Goal: Information Seeking & Learning: Learn about a topic

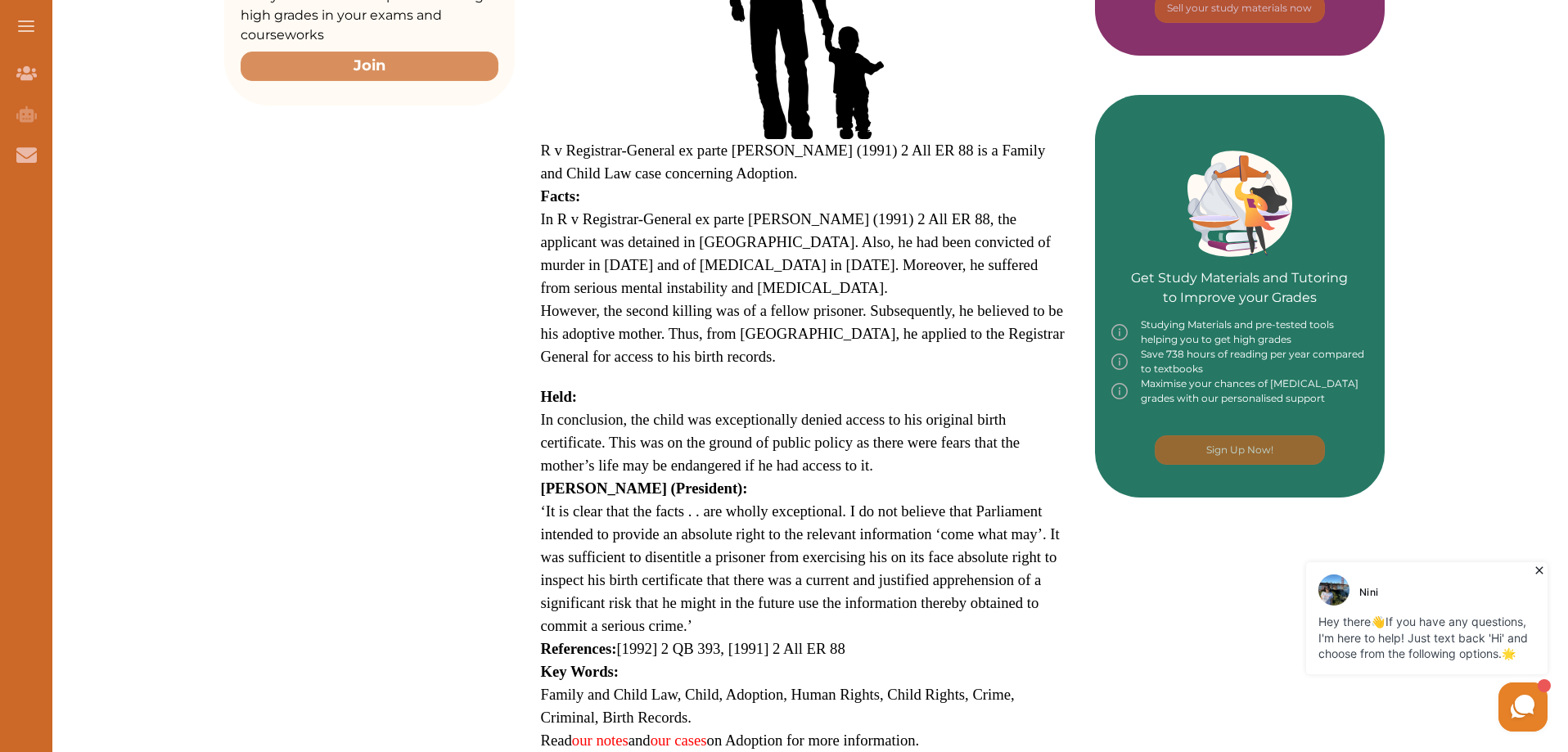
scroll to position [736, 0]
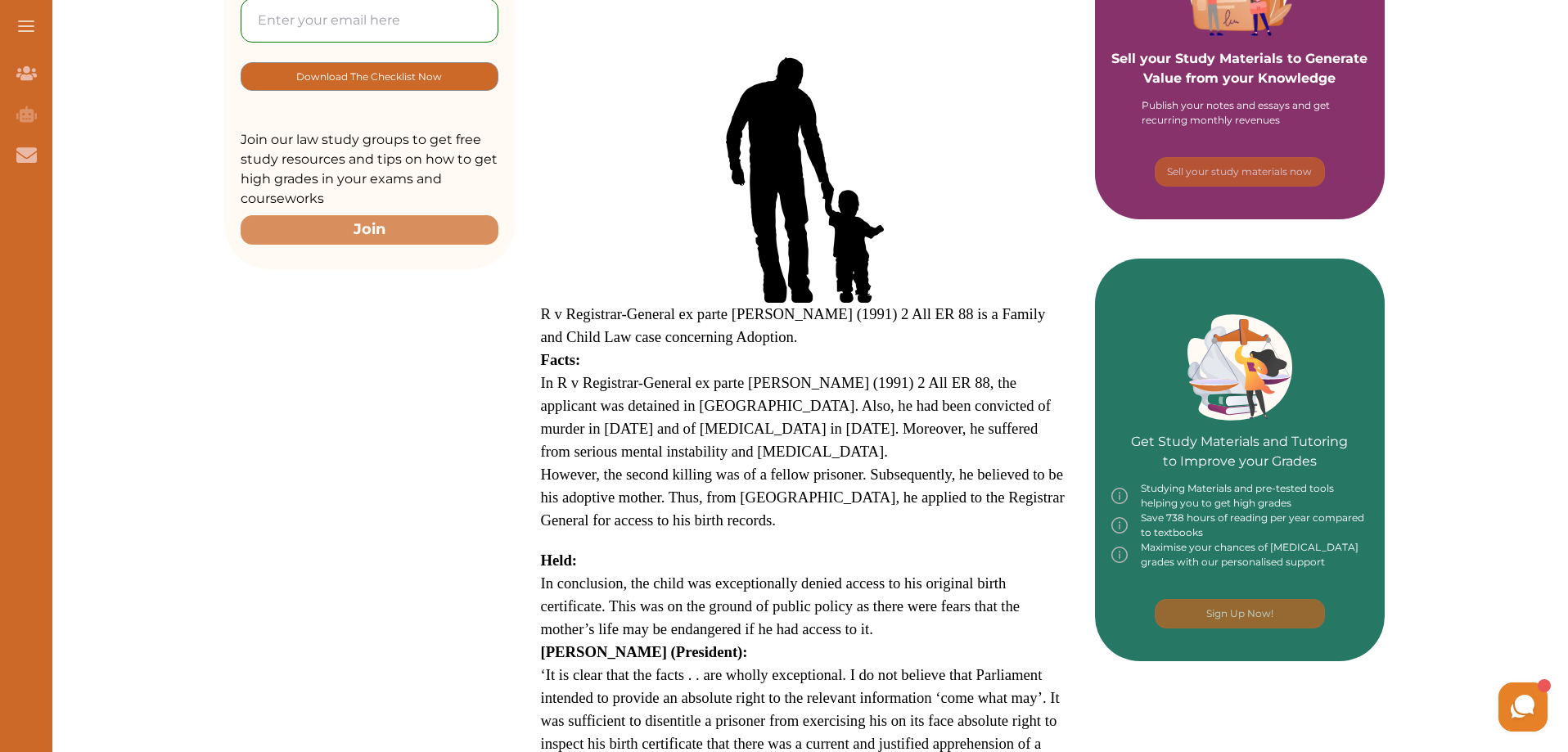
scroll to position [573, 0]
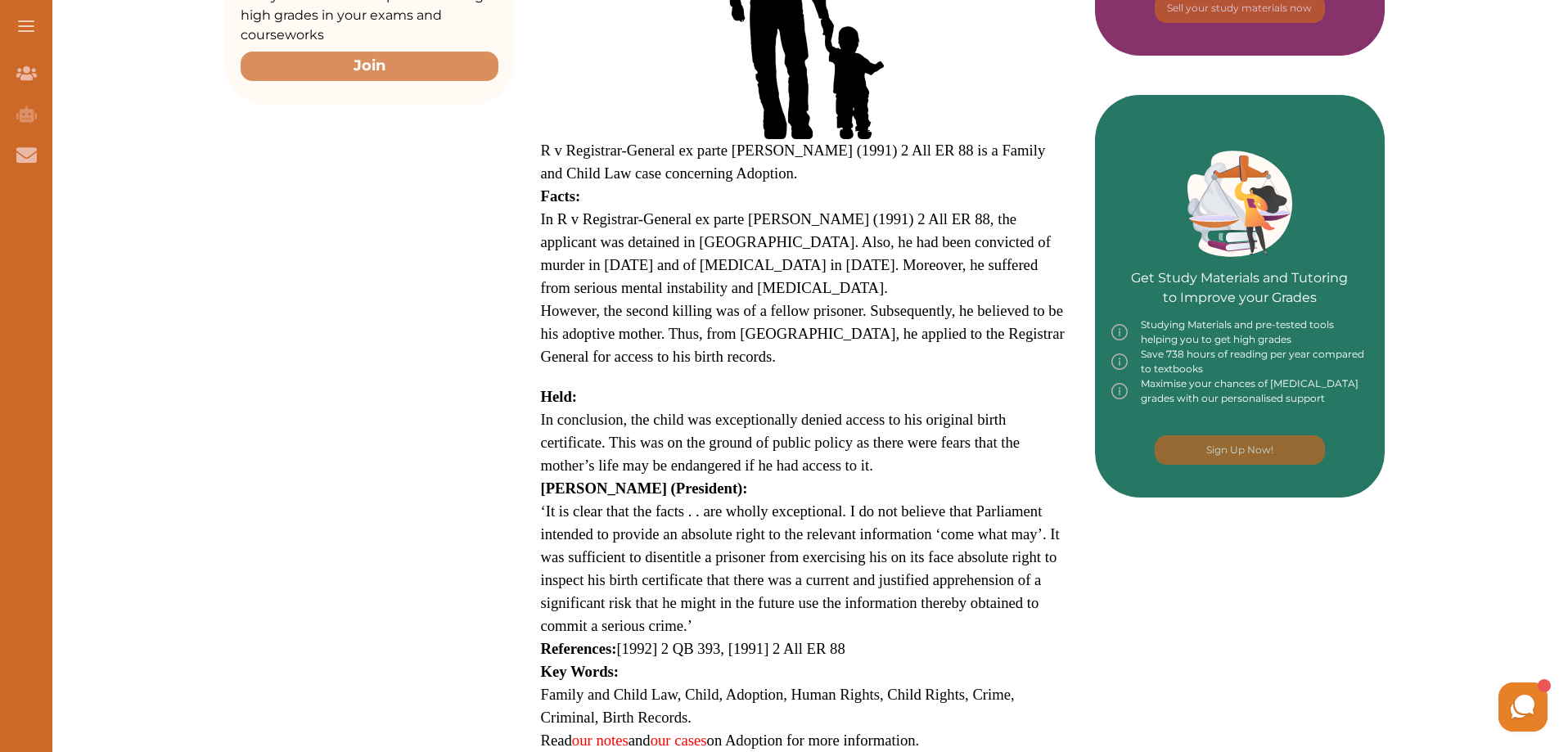
drag, startPoint x: 912, startPoint y: 207, endPoint x: 980, endPoint y: 225, distance: 70.3
click at [980, 225] on span "In R v Registrar-General ex parte [PERSON_NAME] (1991) 2 All ER 88, the applica…" at bounding box center [795, 254] width 510 height 86
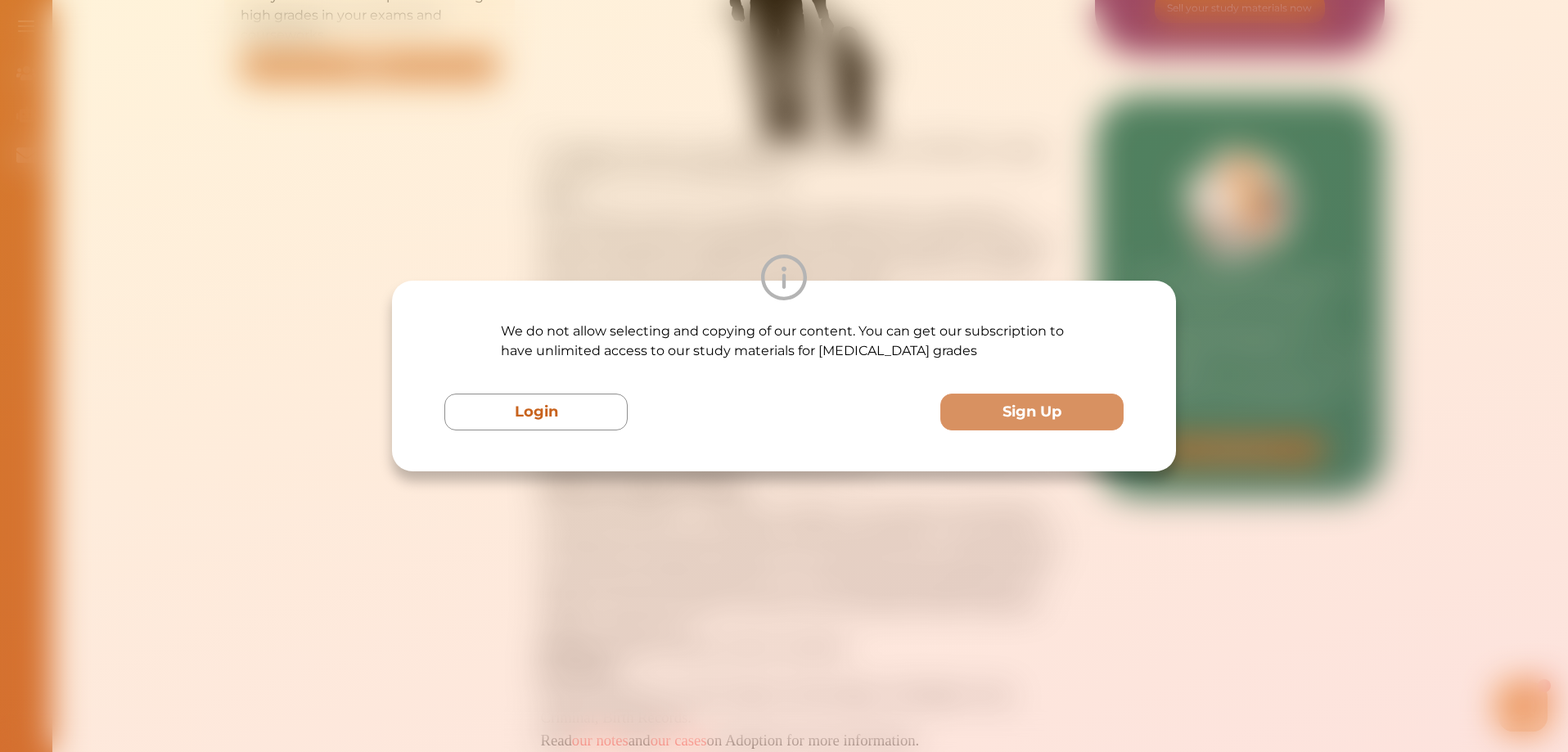
click at [879, 229] on div "We do not allow selecting and copying of our content. You can get our subscript…" at bounding box center [784, 376] width 1568 height 752
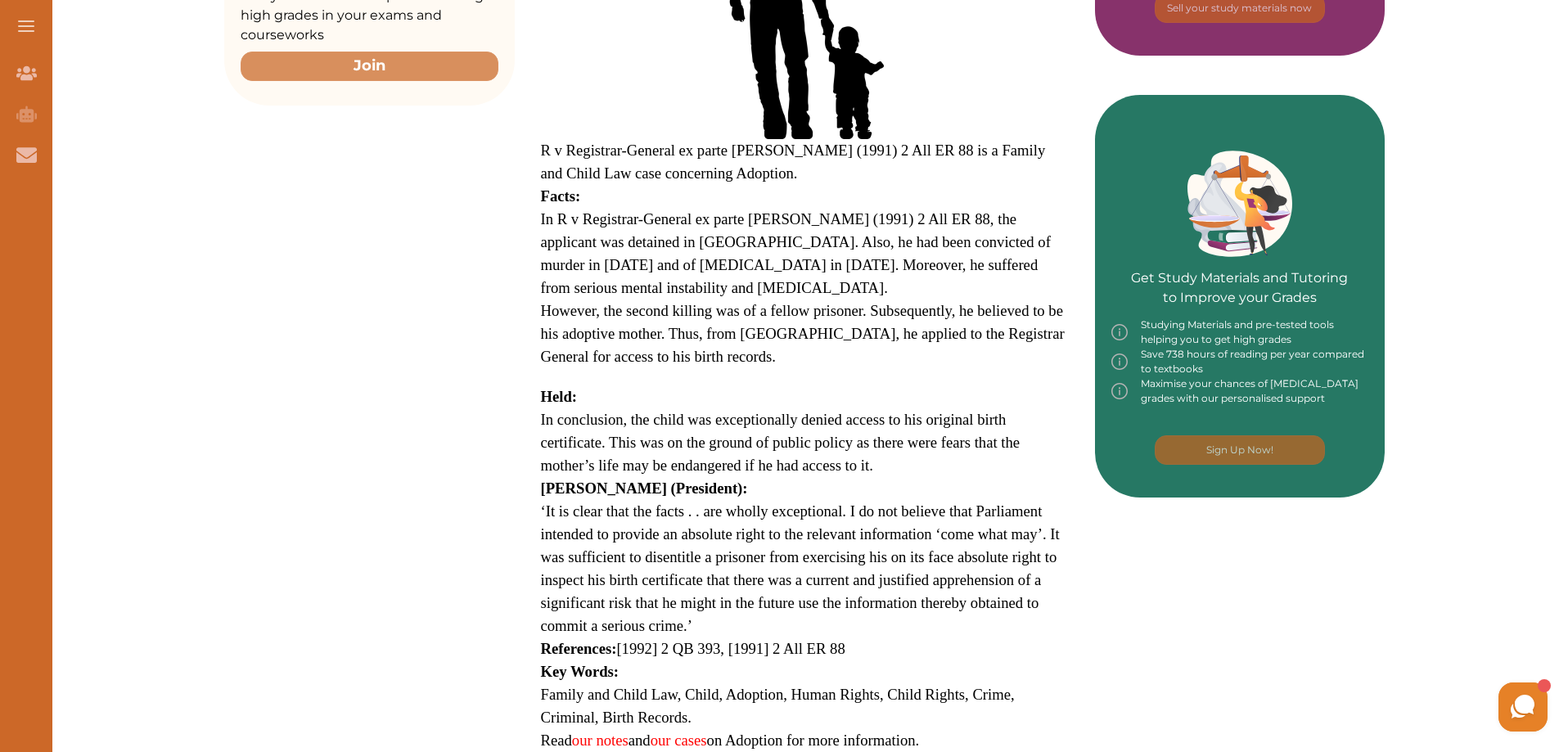
drag, startPoint x: 912, startPoint y: 203, endPoint x: 964, endPoint y: 265, distance: 80.9
click at [964, 265] on p "In R v Registrar-General ex parte [PERSON_NAME] (1991) 2 All ER 88, the applica…" at bounding box center [805, 254] width 528 height 92
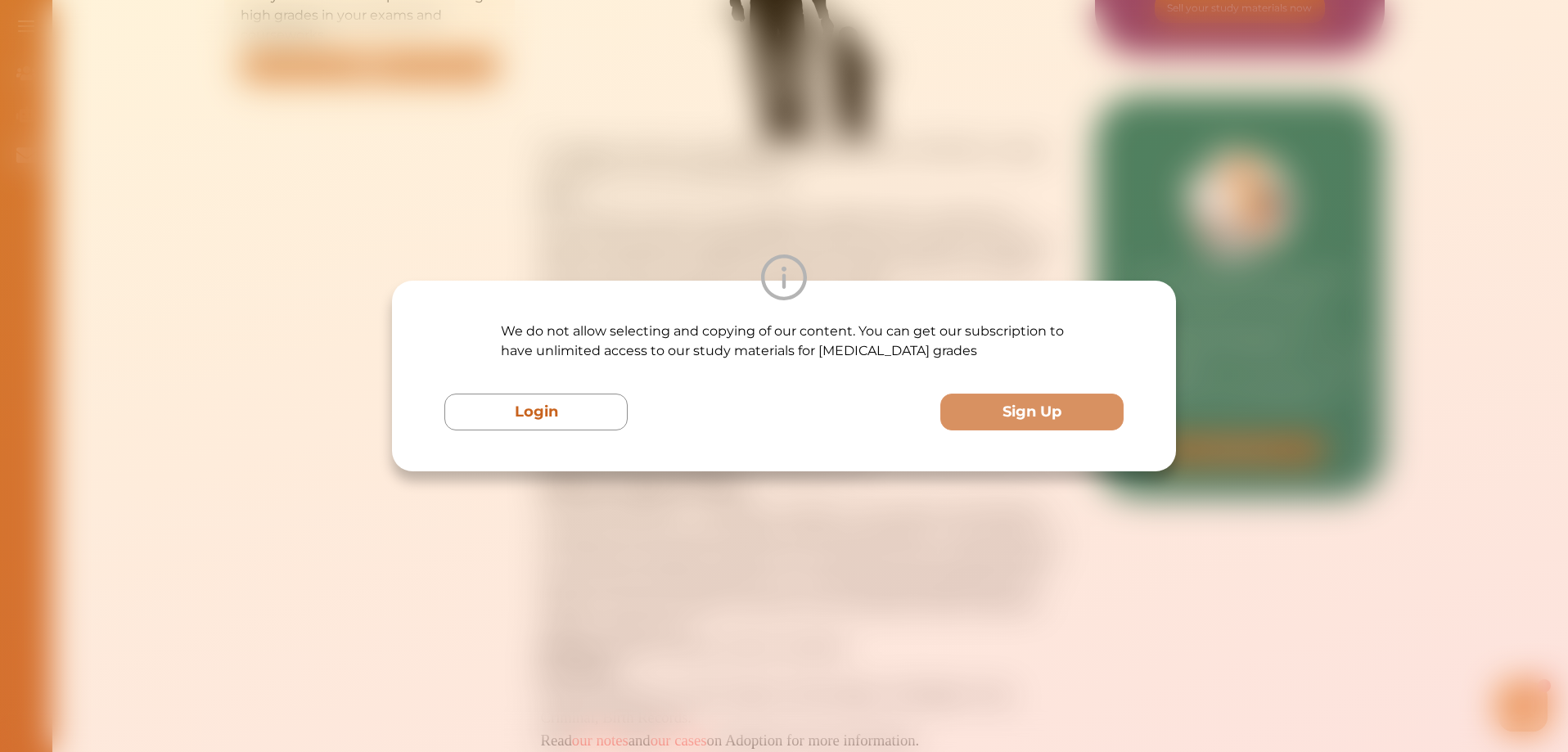
click at [851, 238] on div "We do not allow selecting and copying of our content. You can get our subscript…" at bounding box center [784, 376] width 1568 height 752
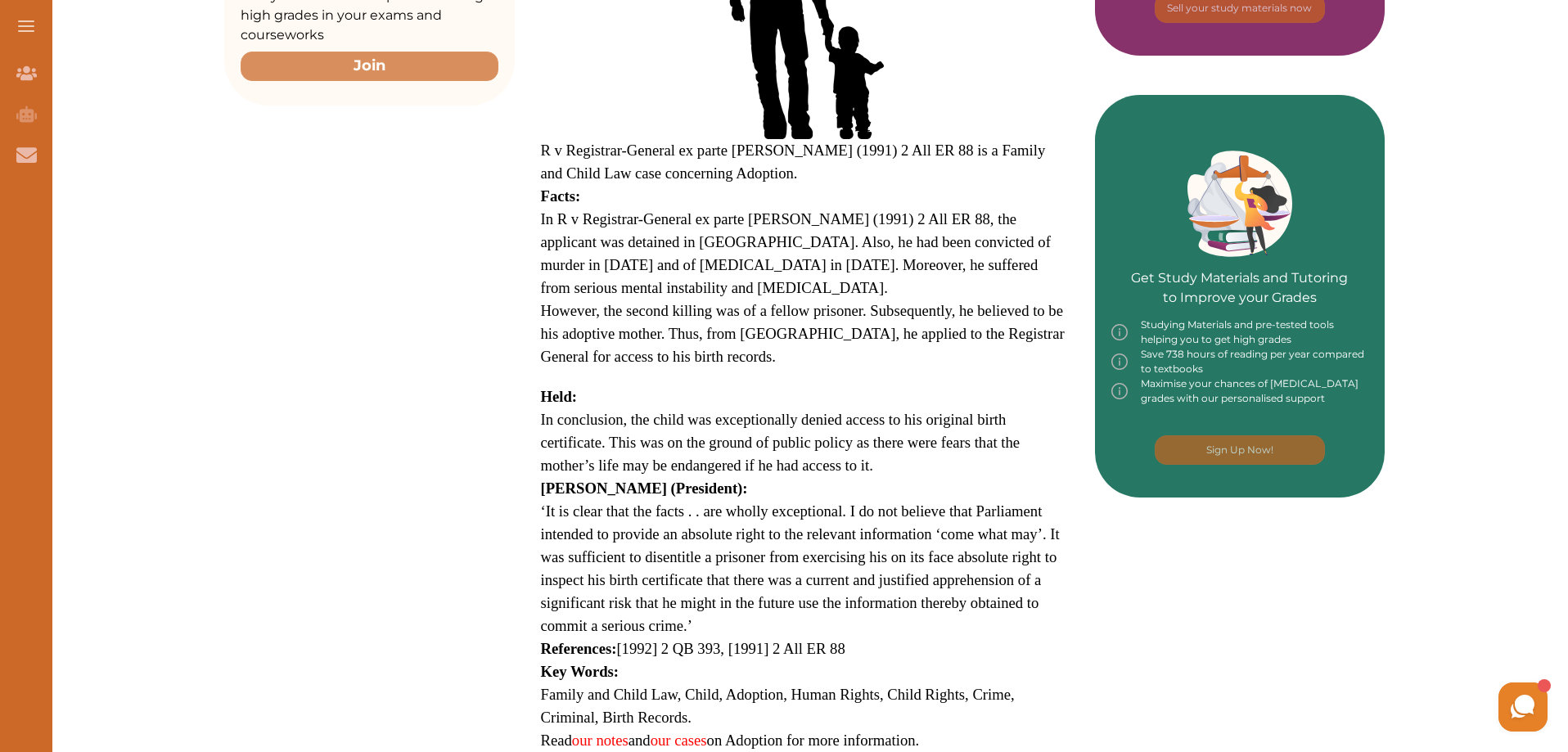
drag, startPoint x: 599, startPoint y: 240, endPoint x: 689, endPoint y: 236, distance: 90.1
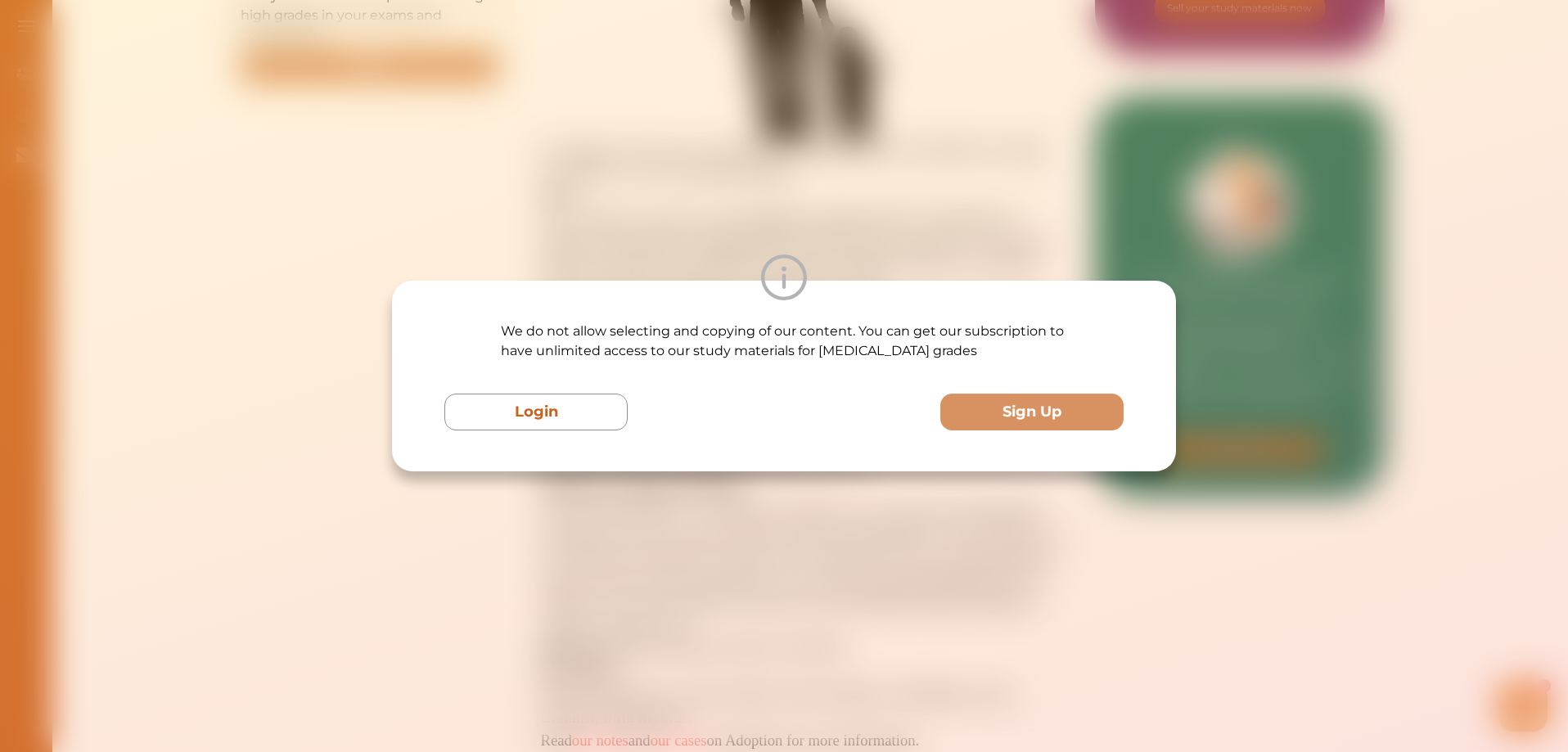
drag, startPoint x: 689, startPoint y: 236, endPoint x: 558, endPoint y: 230, distance: 131.1
click at [558, 230] on div "We do not allow selecting and copying of our content. You can get our subscript…" at bounding box center [784, 376] width 1568 height 752
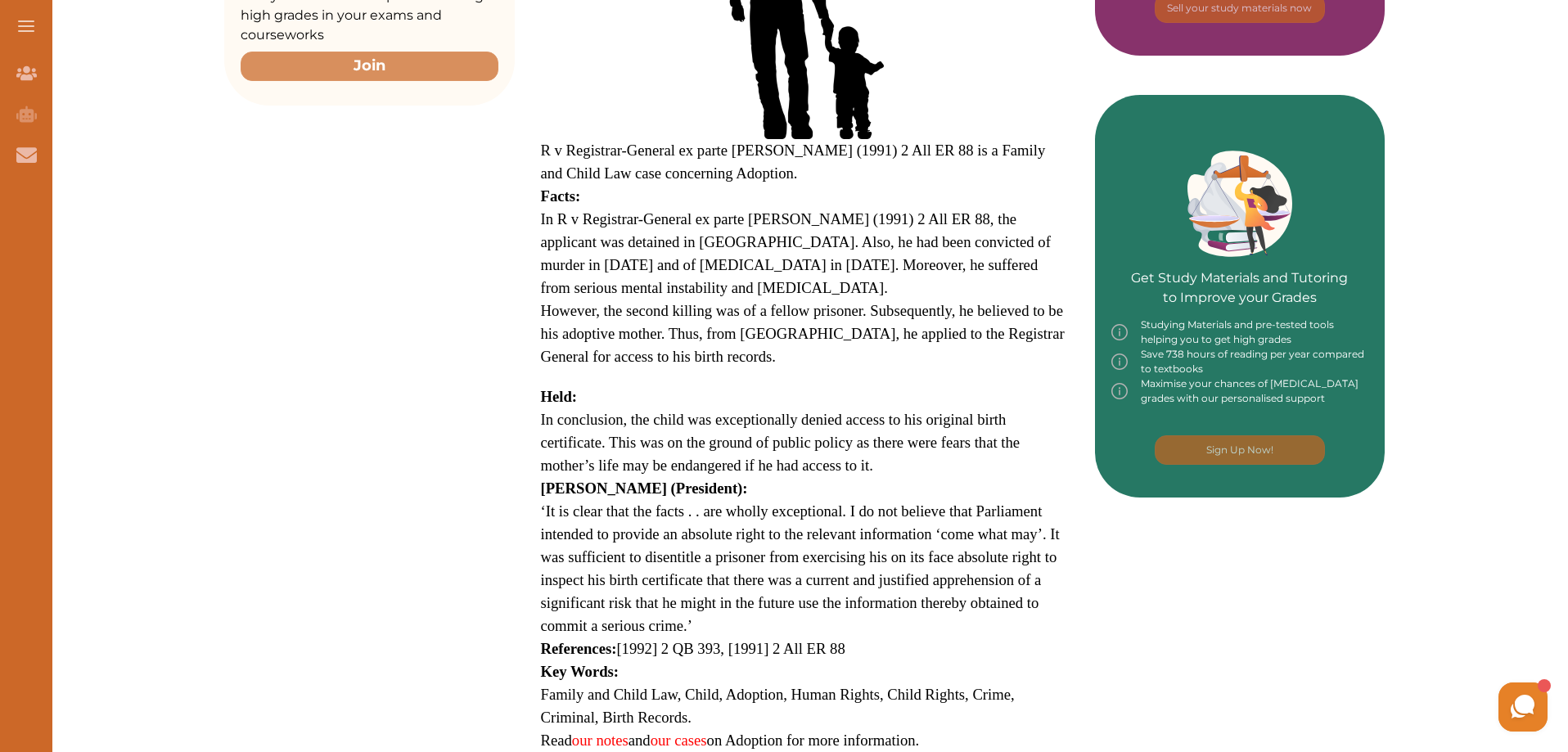
drag, startPoint x: 627, startPoint y: 304, endPoint x: 845, endPoint y: 302, distance: 218.0
click at [845, 302] on span "However, the second killing was of a fellow prisoner. Subsequently, he believed…" at bounding box center [802, 332] width 524 height 63
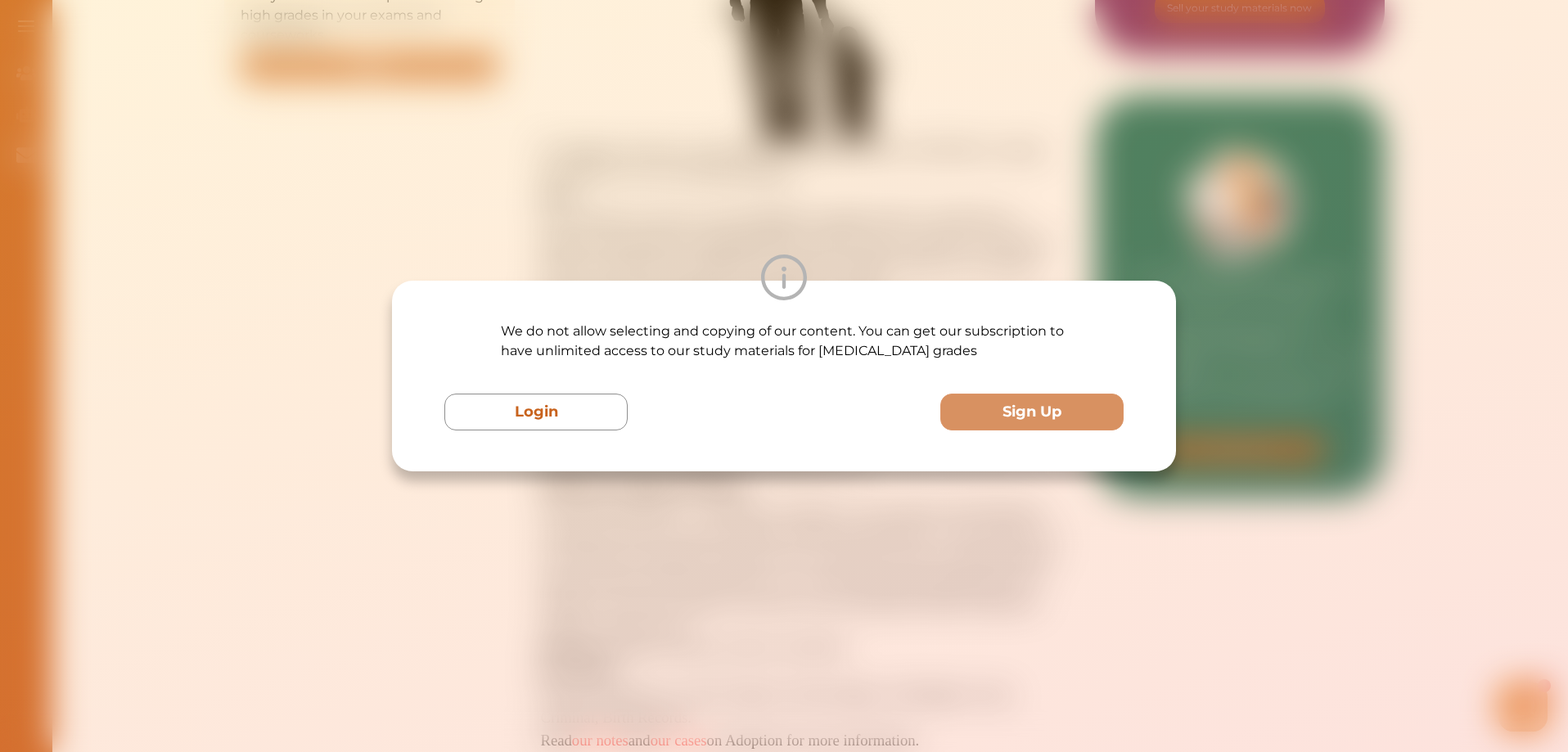
click at [629, 220] on div "We do not allow selecting and copying of our content. You can get our subscript…" at bounding box center [784, 376] width 1568 height 752
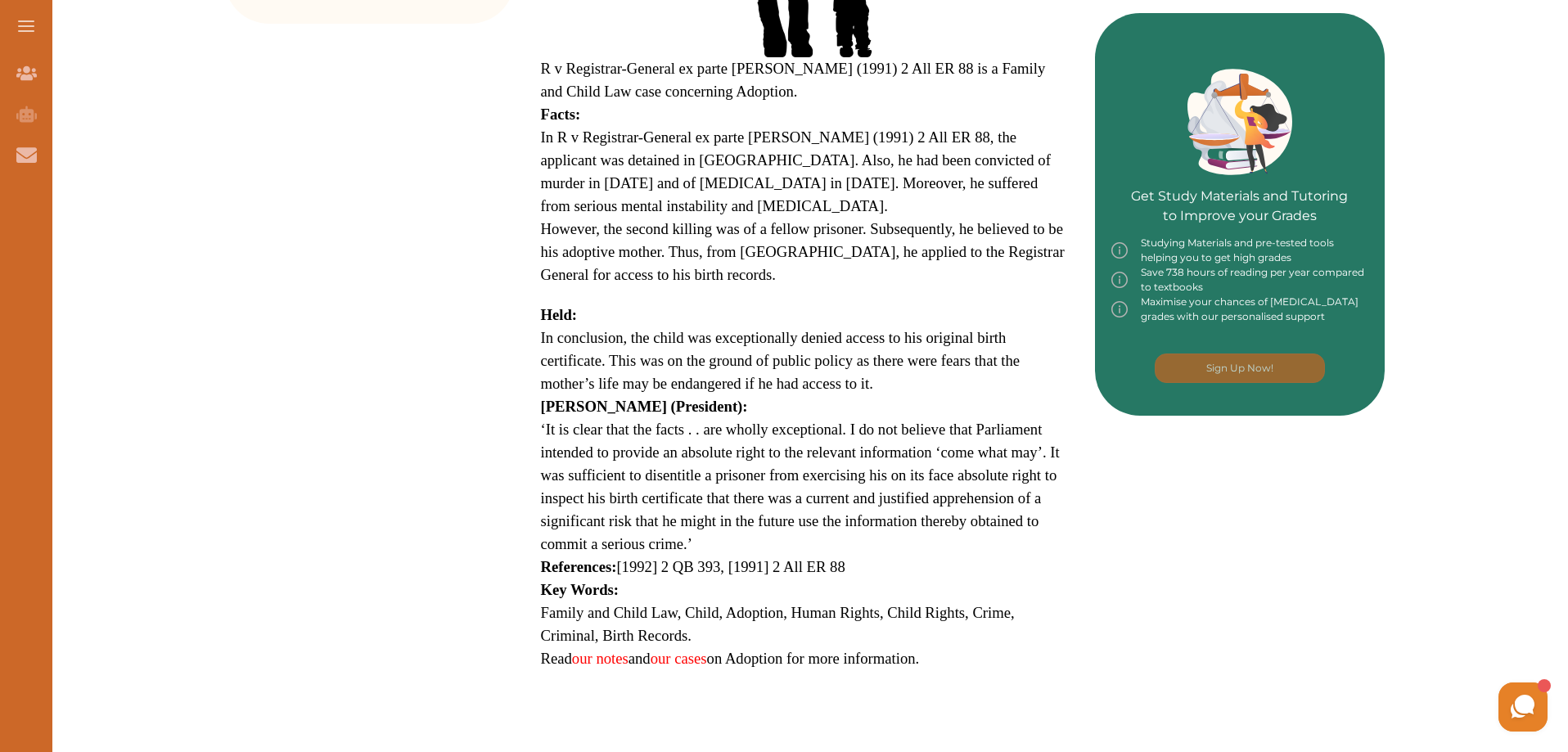
scroll to position [491, 0]
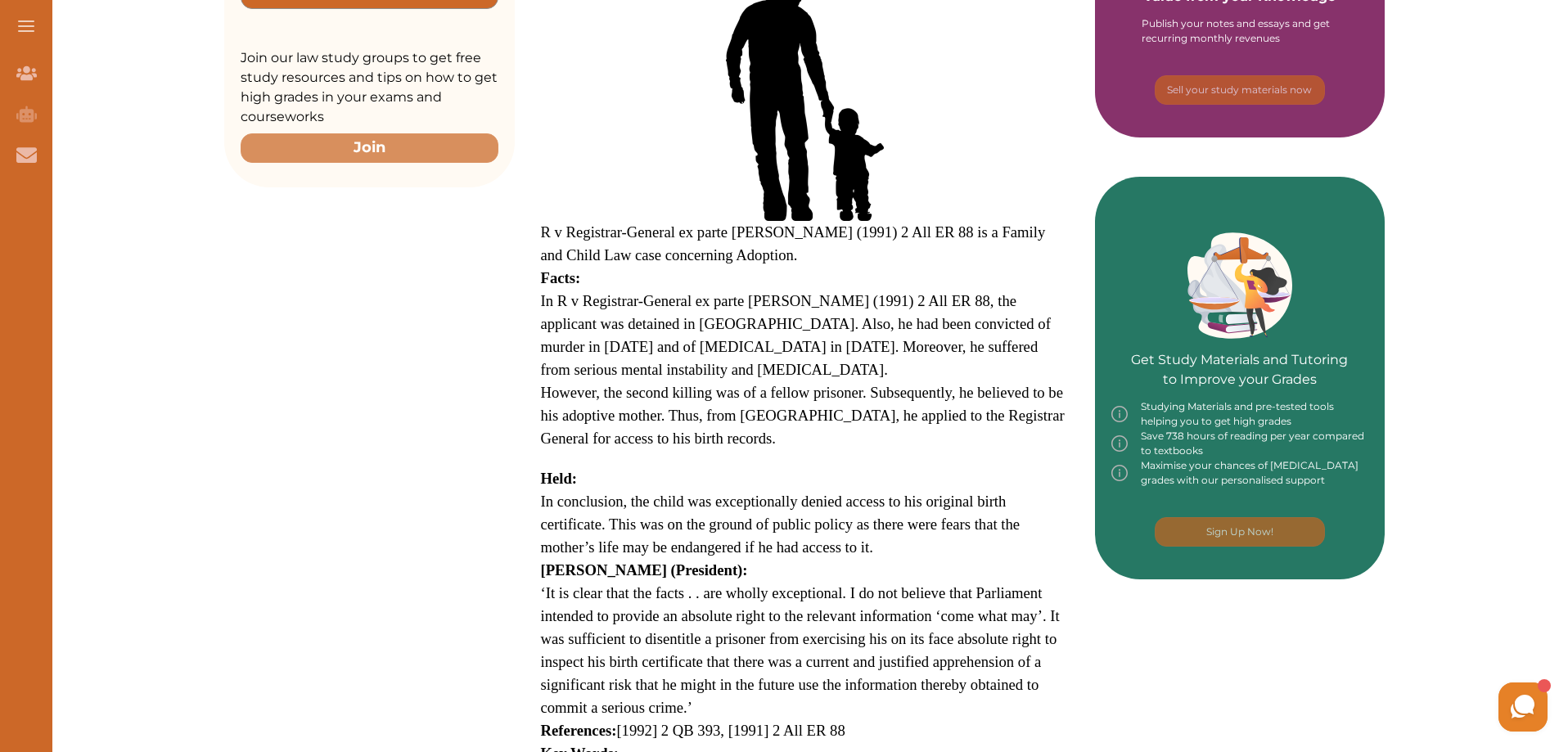
drag, startPoint x: 538, startPoint y: 222, endPoint x: 717, endPoint y: 237, distance: 179.6
click at [717, 237] on div "R v Registrar-General ex parte Smith (1991) 2 All ER 88 is a Family and Child L…" at bounding box center [805, 350] width 580 height 966
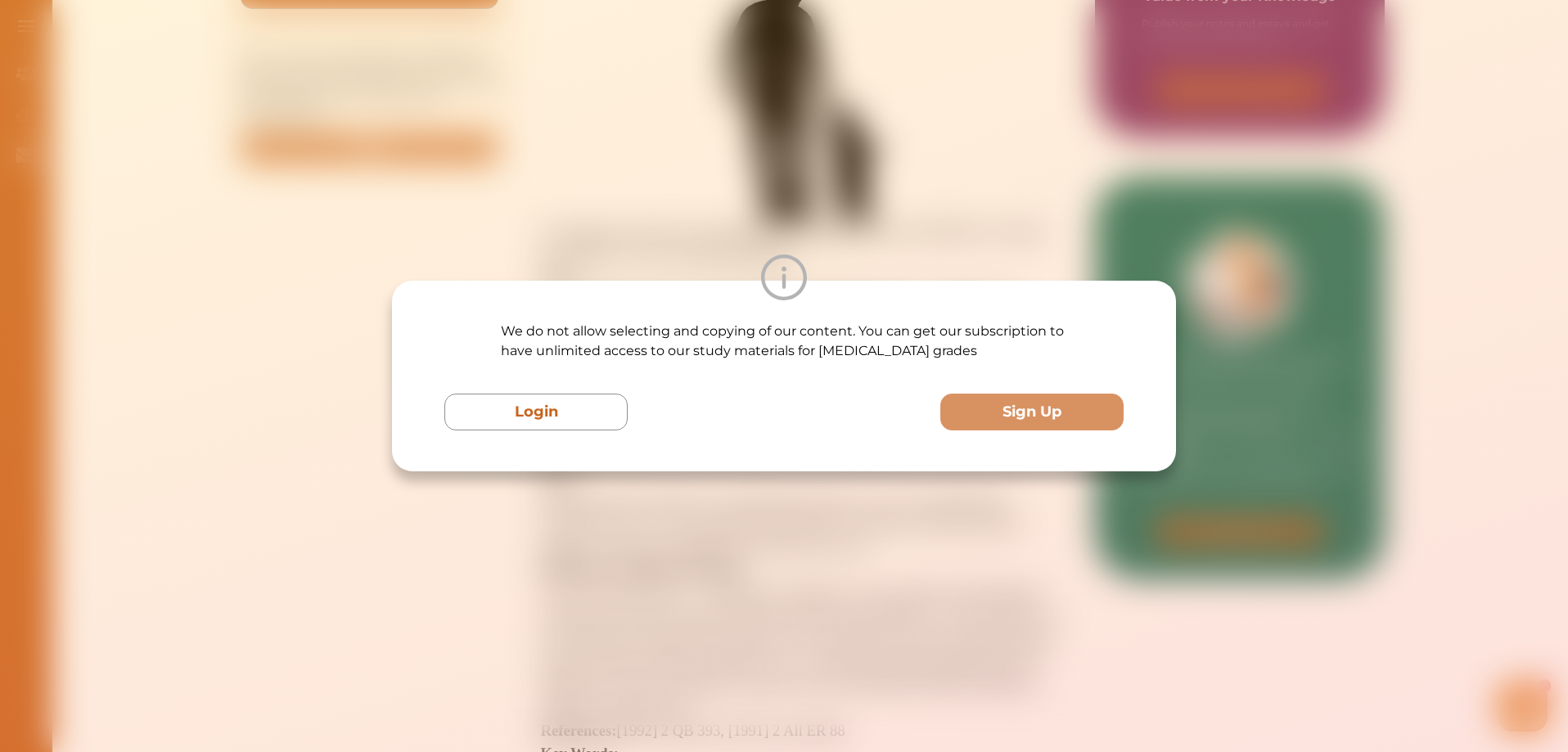
click at [725, 255] on div at bounding box center [783, 277] width 784 height 46
drag, startPoint x: 552, startPoint y: 175, endPoint x: 377, endPoint y: 3, distance: 245.4
click at [551, 175] on div "We do not allow selecting and copying of our content. You can get our subscript…" at bounding box center [784, 376] width 1568 height 752
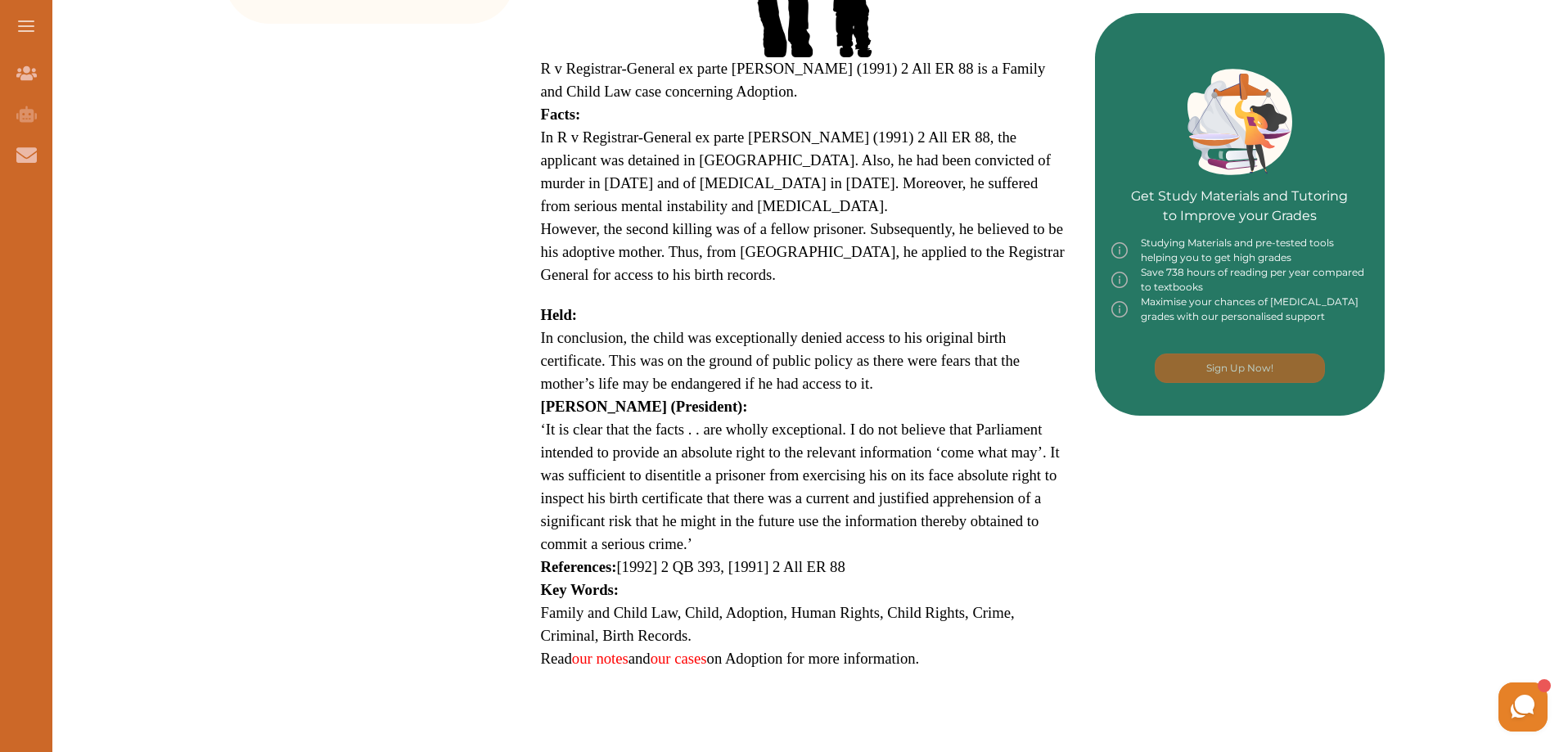
scroll to position [736, 0]
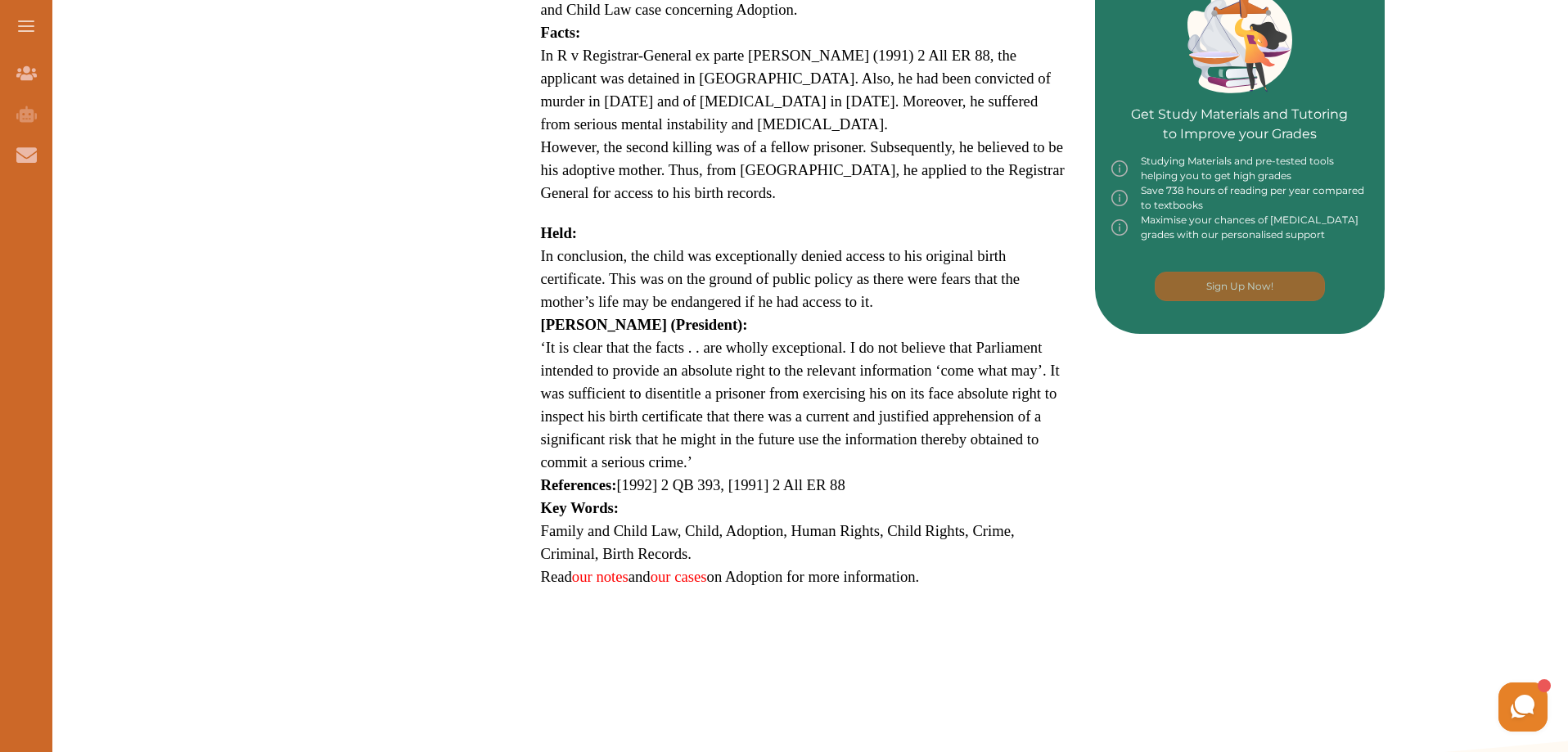
click at [656, 488] on span "References: [1992] 2 QB 393, [1991] 2 All ER 88" at bounding box center [692, 484] width 304 height 17
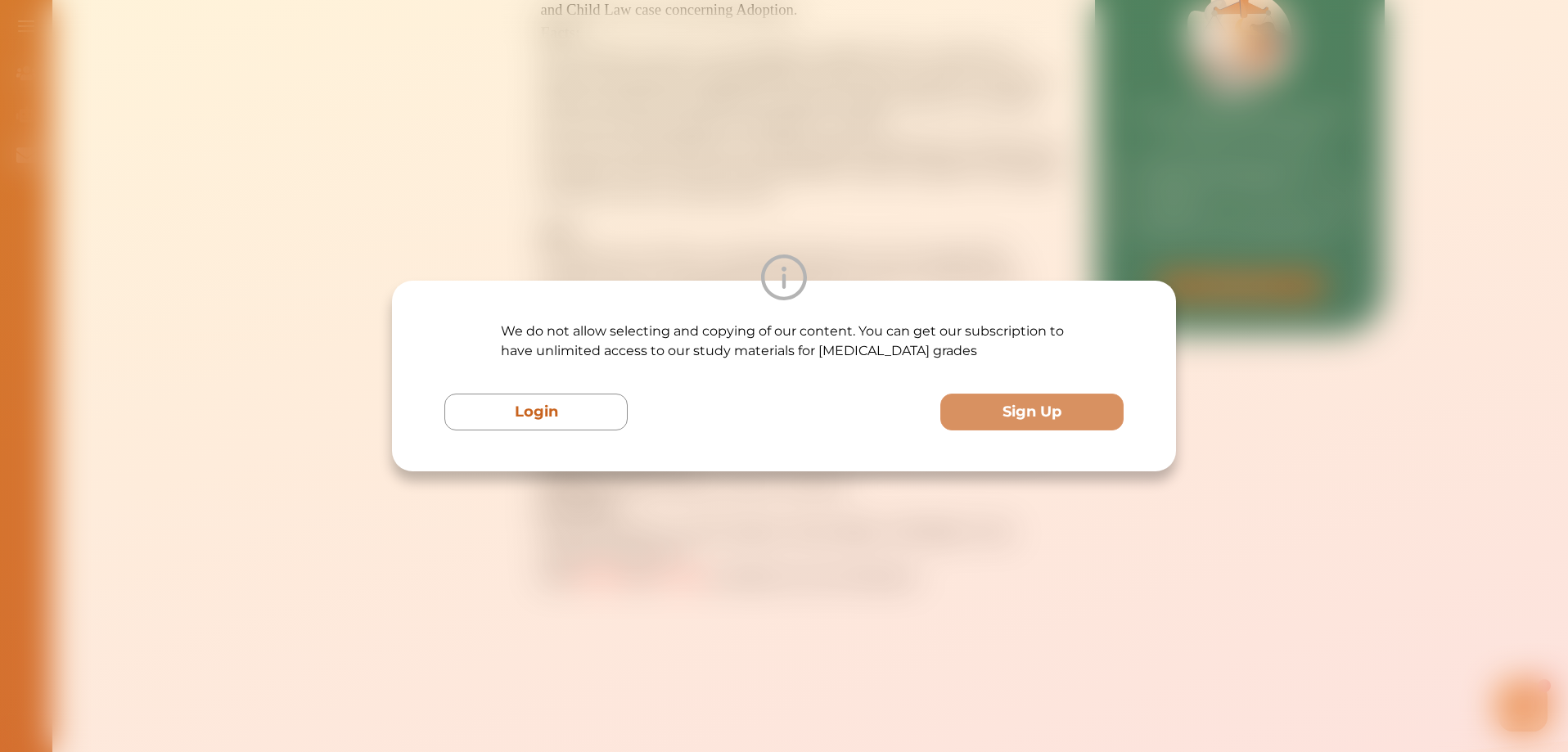
click at [634, 502] on div "We do not allow selecting and copying of our content. You can get our subscript…" at bounding box center [784, 376] width 1568 height 752
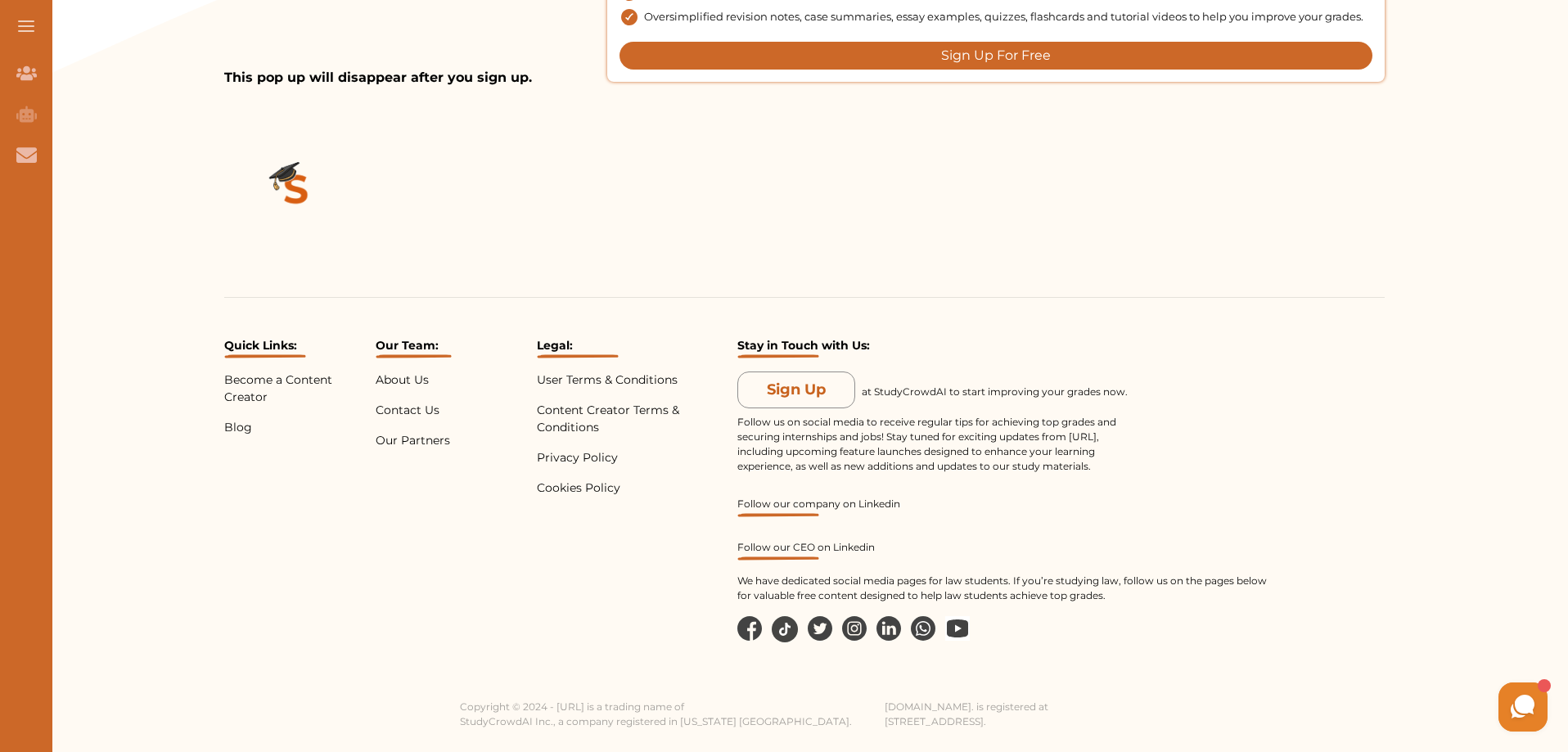
scroll to position [1881, 0]
drag, startPoint x: 547, startPoint y: 464, endPoint x: 540, endPoint y: 452, distance: 13.9
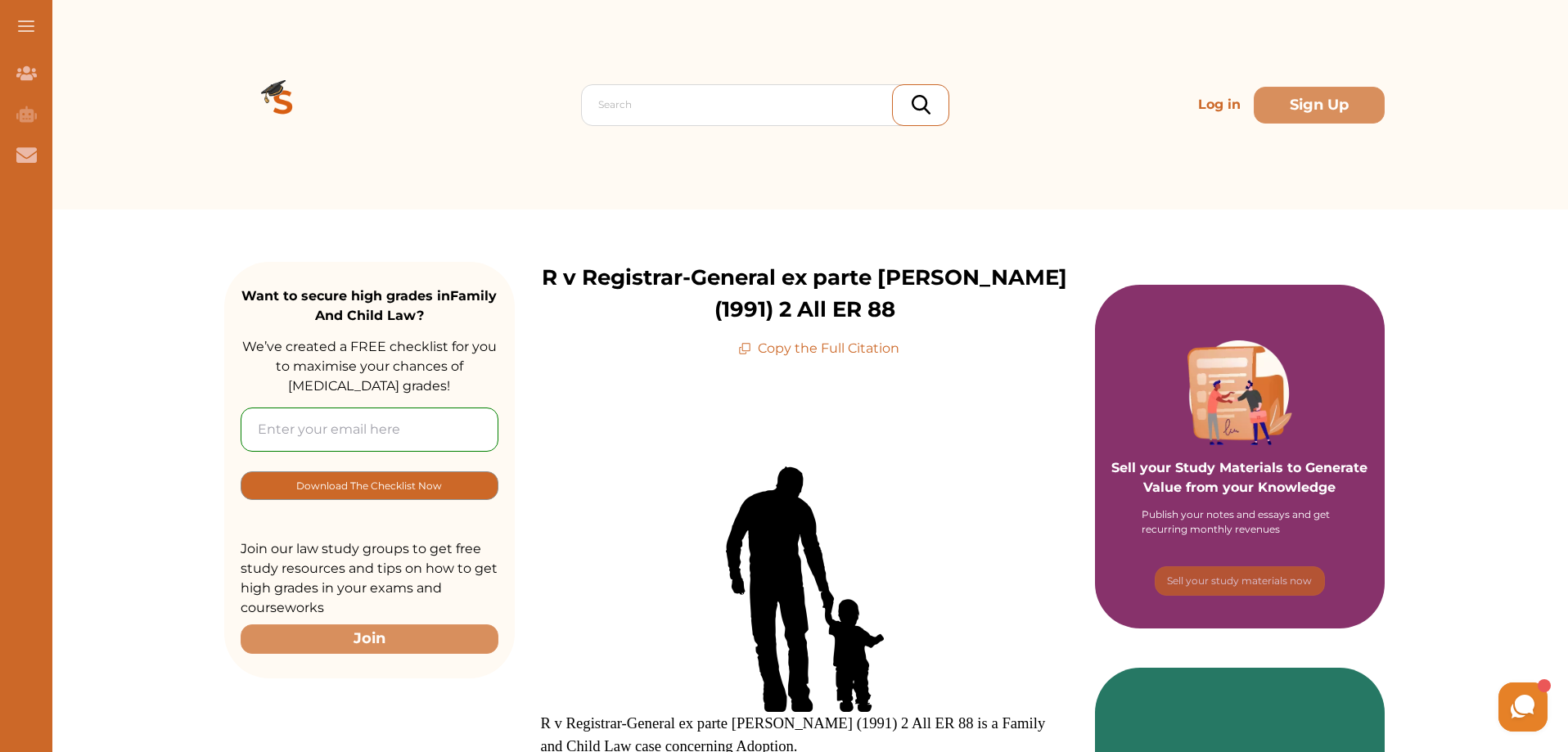
scroll to position [491, 0]
